Goal: Transaction & Acquisition: Purchase product/service

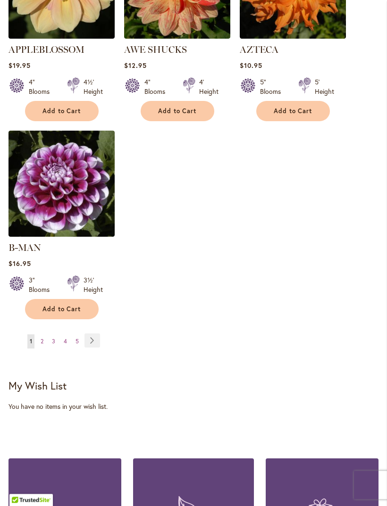
scroll to position [1184, 0]
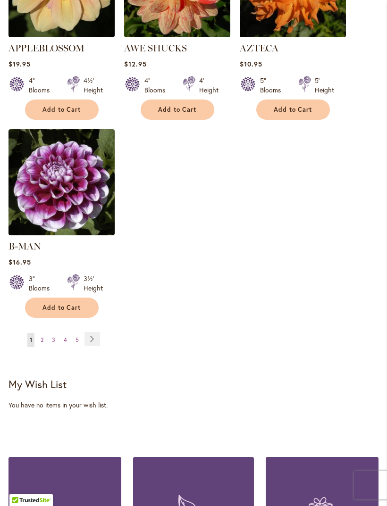
click at [94, 333] on link "Page Next" at bounding box center [92, 339] width 16 height 14
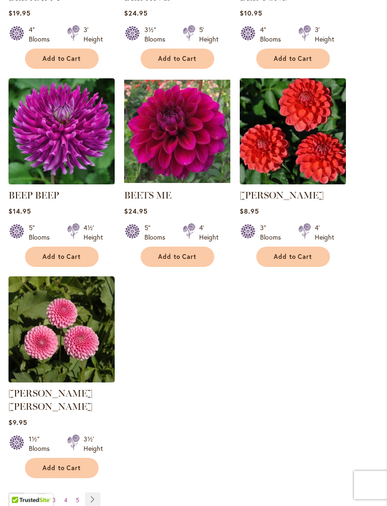
scroll to position [1024, 0]
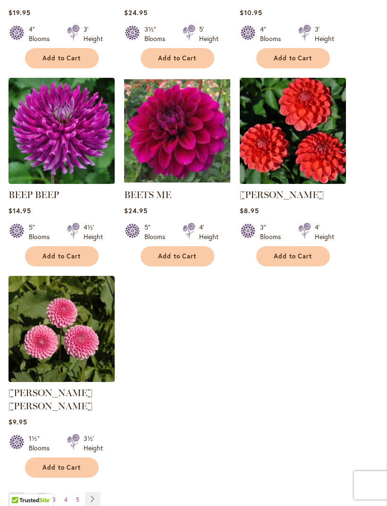
click at [98, 494] on link "Page Next" at bounding box center [93, 499] width 16 height 14
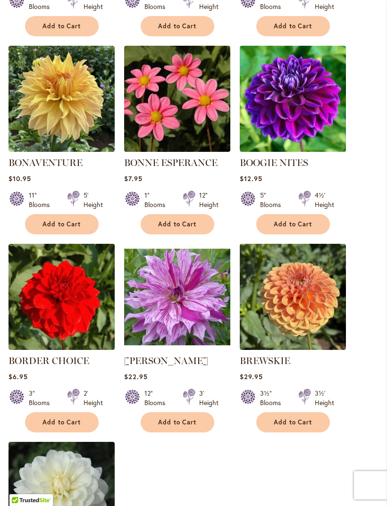
scroll to position [857, 0]
click at [309, 229] on span "Add to Cart" at bounding box center [293, 225] width 39 height 8
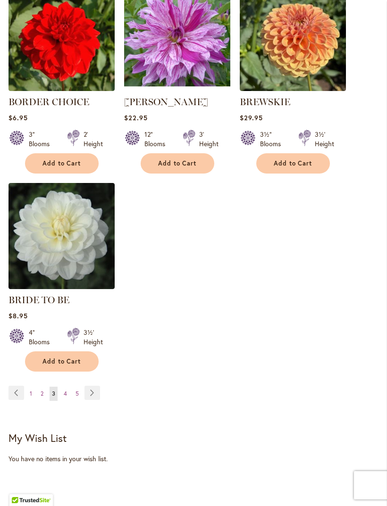
scroll to position [1138, 0]
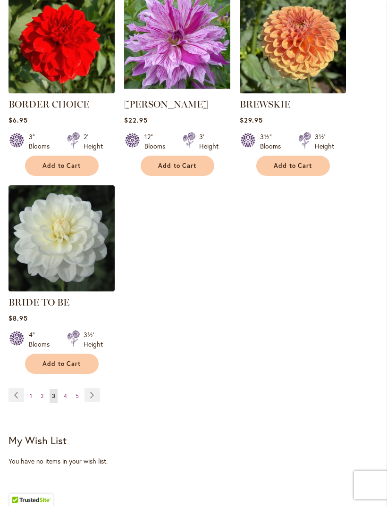
click at [94, 403] on link "Page Next" at bounding box center [92, 396] width 16 height 14
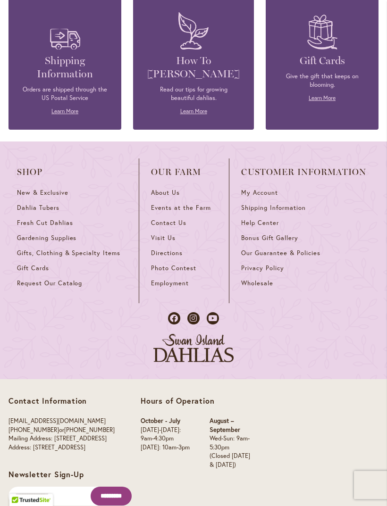
scroll to position [1684, 0]
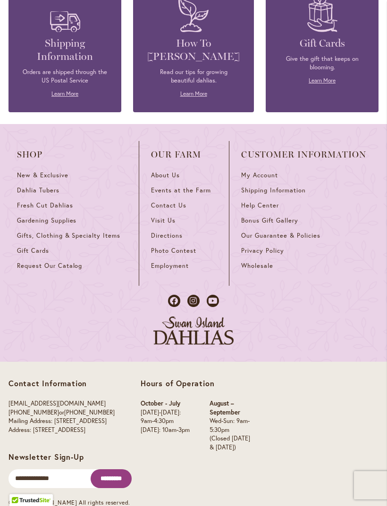
click at [349, 385] on div "Contact Information [EMAIL_ADDRESS][DOMAIN_NAME] [PHONE_NUMBER] or [PHONE_NUMBE…" at bounding box center [193, 442] width 387 height 161
